Goal: Book appointment/travel/reservation

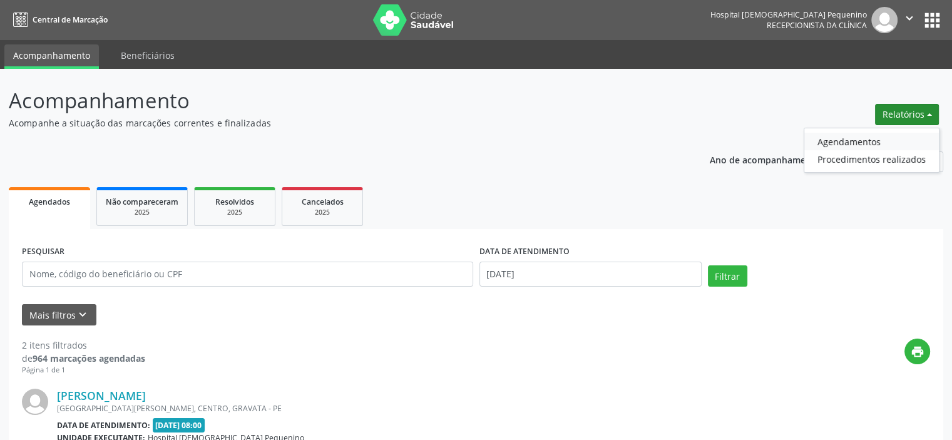
click at [892, 137] on link "Agendamentos" at bounding box center [871, 142] width 135 height 18
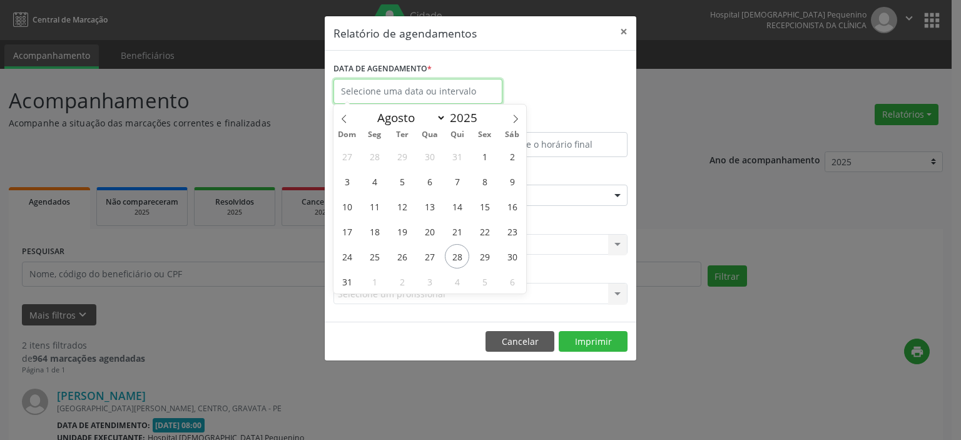
click at [436, 96] on input "text" at bounding box center [417, 91] width 169 height 25
click at [462, 257] on span "28" at bounding box center [457, 256] width 24 height 24
type input "[DATE]"
click at [462, 257] on span "28" at bounding box center [457, 256] width 24 height 24
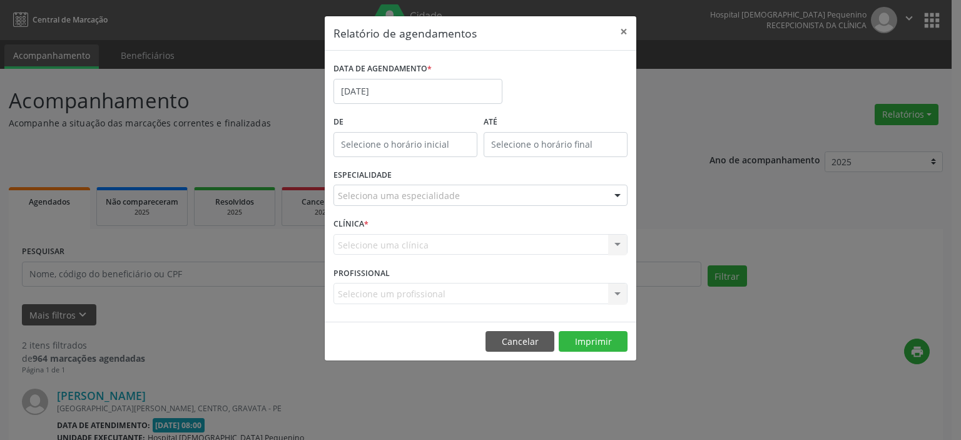
click at [433, 203] on div "Seleciona uma especialidade" at bounding box center [480, 195] width 294 height 21
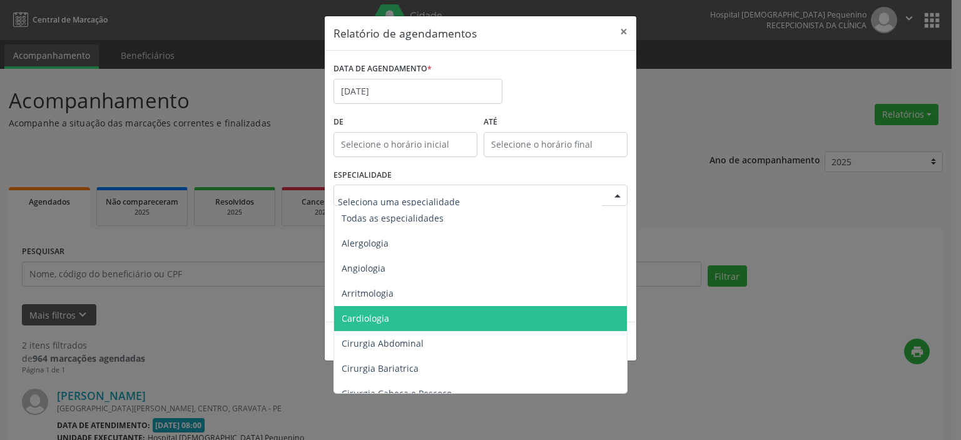
click at [427, 320] on span "Cardiologia" at bounding box center [481, 318] width 295 height 25
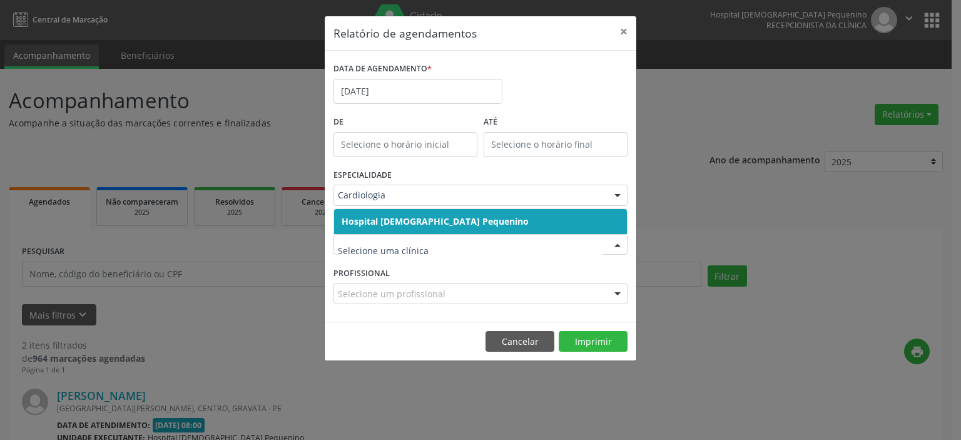
click at [450, 211] on span "Hospital [DEMOGRAPHIC_DATA] Pequenino" at bounding box center [480, 221] width 293 height 25
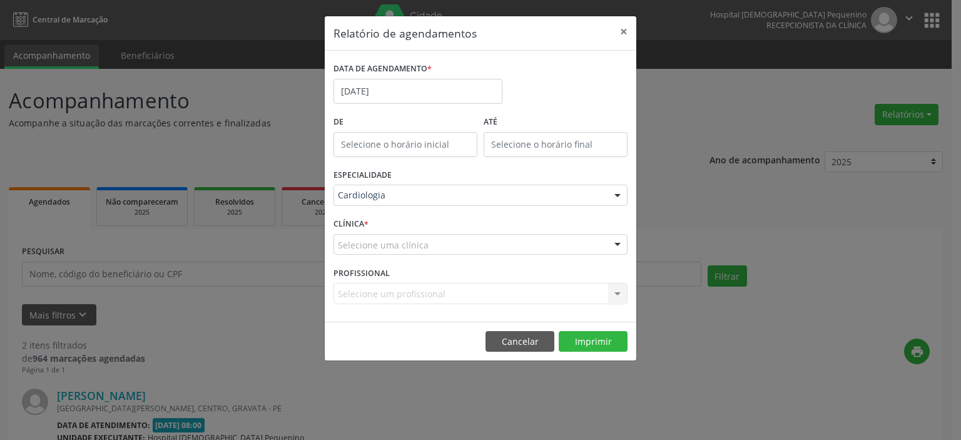
click at [443, 242] on div "Selecione uma clínica" at bounding box center [480, 244] width 294 height 21
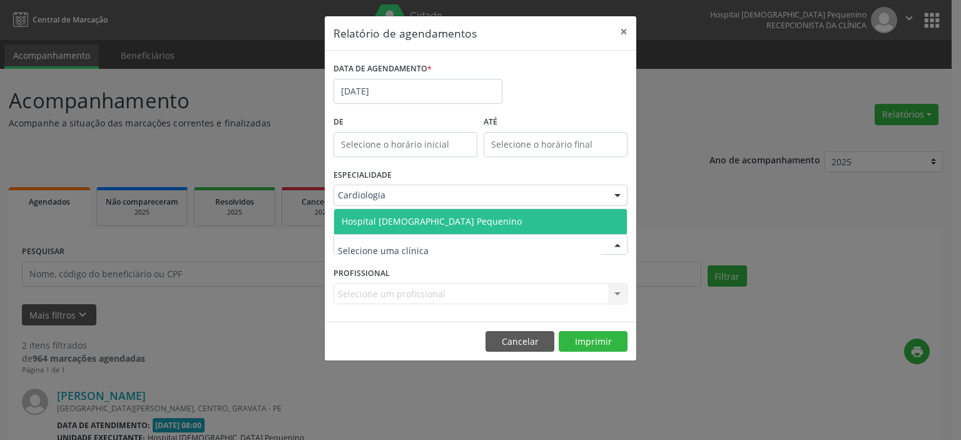
click at [444, 221] on span "Hospital [DEMOGRAPHIC_DATA] Pequenino" at bounding box center [432, 221] width 180 height 12
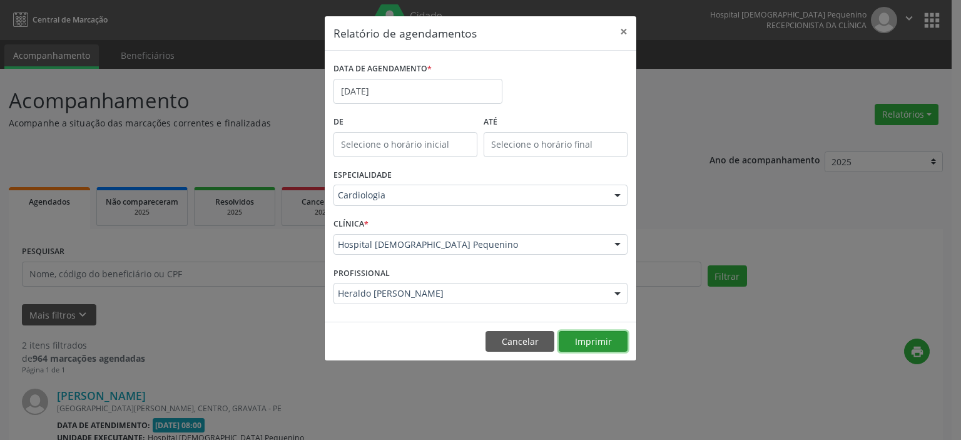
click at [597, 343] on button "Imprimir" at bounding box center [593, 341] width 69 height 21
click at [624, 27] on button "×" at bounding box center [623, 31] width 25 height 31
